Goal: Task Accomplishment & Management: Use online tool/utility

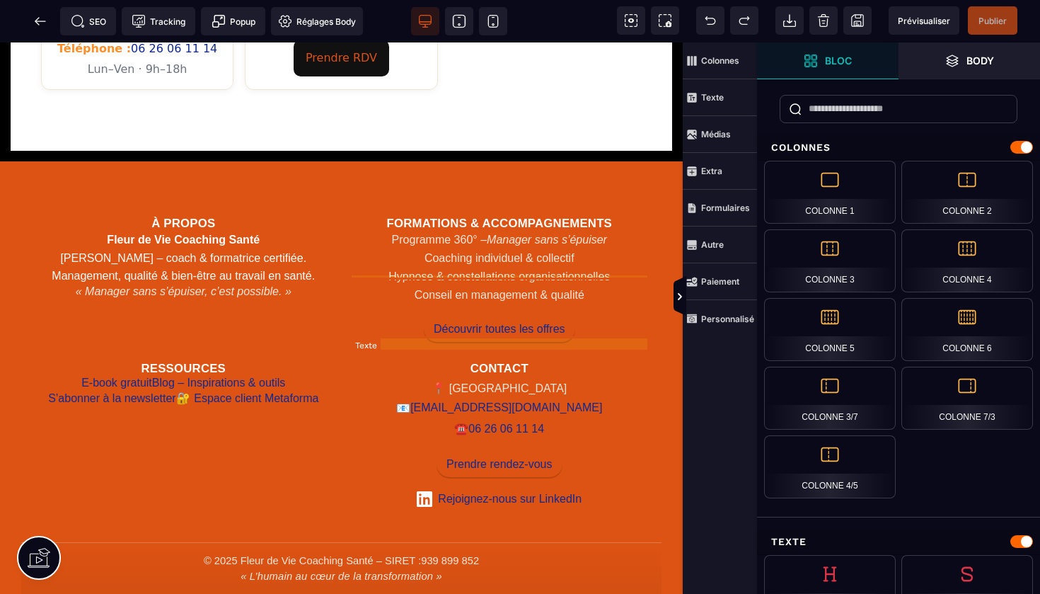
scroll to position [1029, 0]
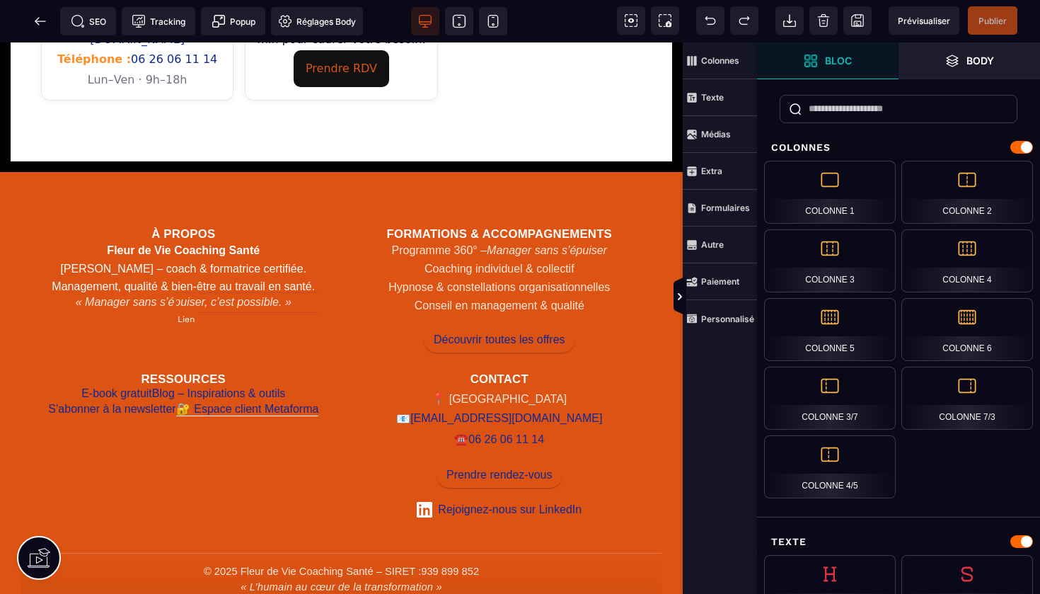
click at [258, 401] on link "Espace client Metaforma" at bounding box center [247, 409] width 143 height 16
select select
select select "***"
select select
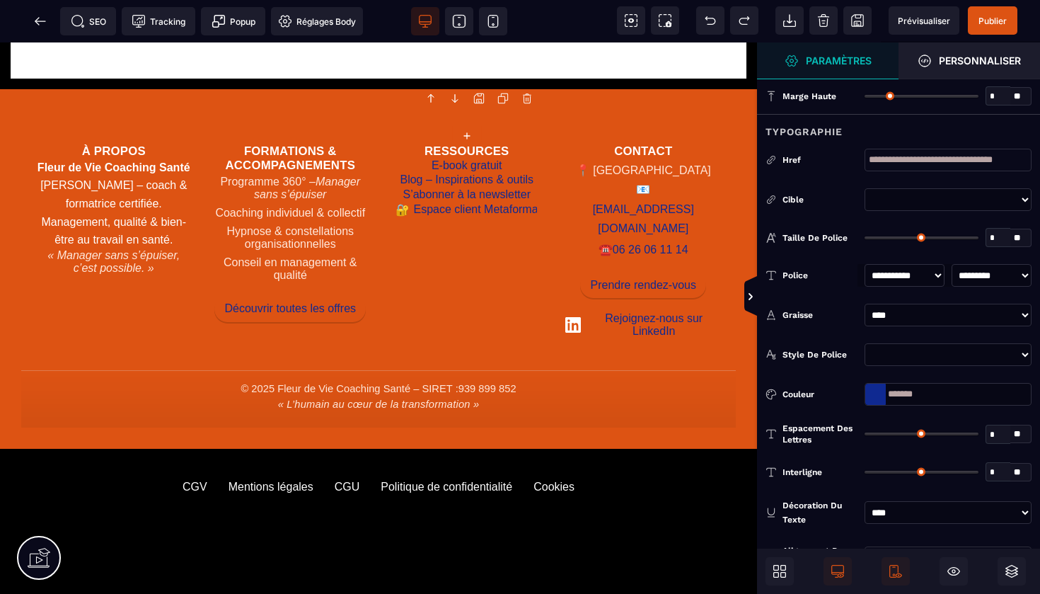
select select "******"
click at [996, 29] on span "Publier" at bounding box center [993, 20] width 50 height 28
click at [46, 17] on icon at bounding box center [40, 21] width 14 height 14
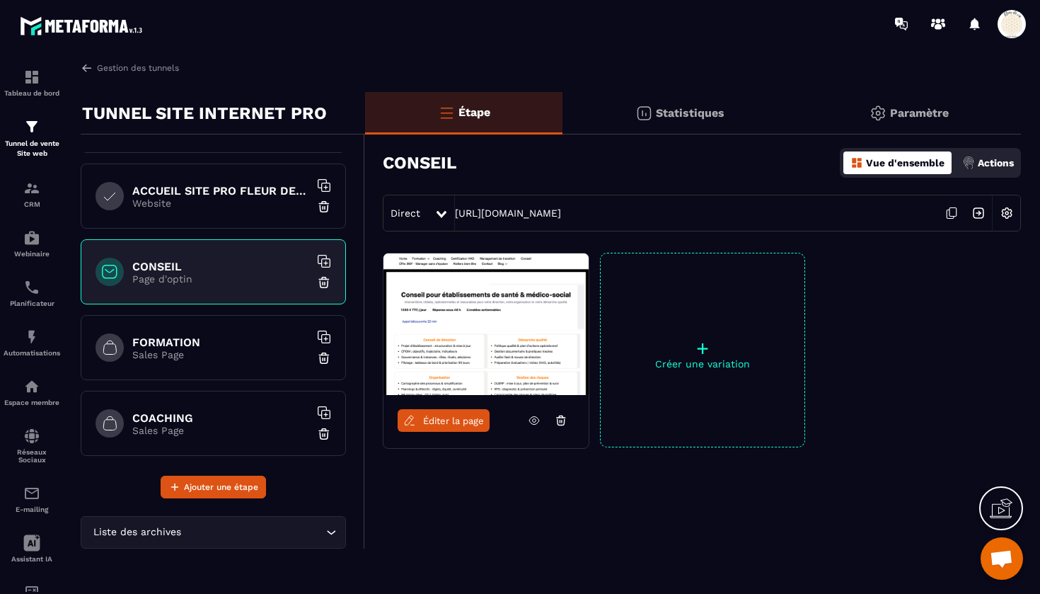
scroll to position [66, 0]
click at [221, 352] on p "Sales Page" at bounding box center [220, 352] width 177 height 11
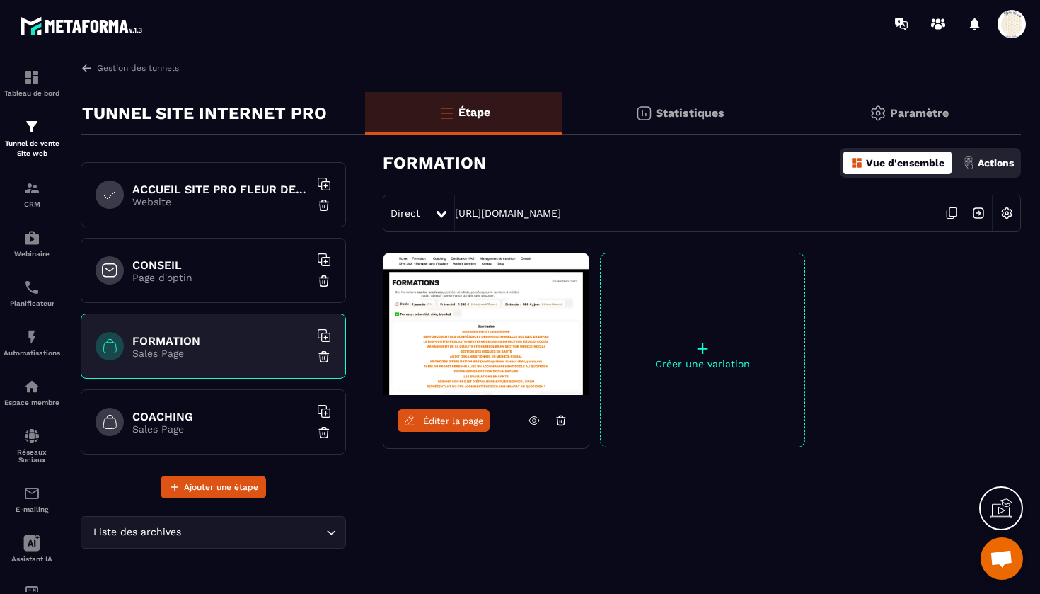
click at [451, 424] on span "Éditer la page" at bounding box center [453, 420] width 61 height 11
